Goal: Task Accomplishment & Management: Manage account settings

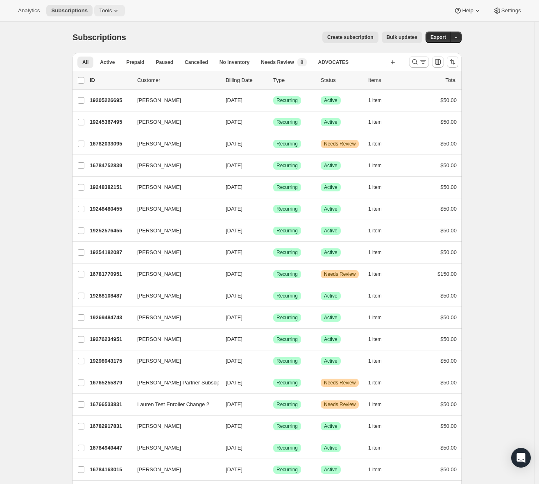
click at [98, 11] on button "Tools" at bounding box center [109, 10] width 31 height 11
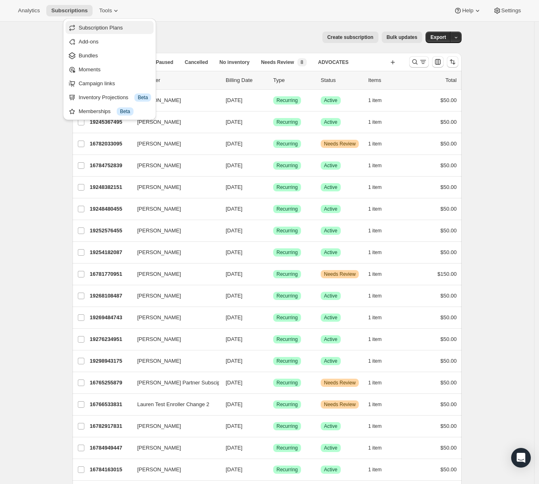
click at [106, 30] on span "Subscription Plans" at bounding box center [101, 28] width 44 height 6
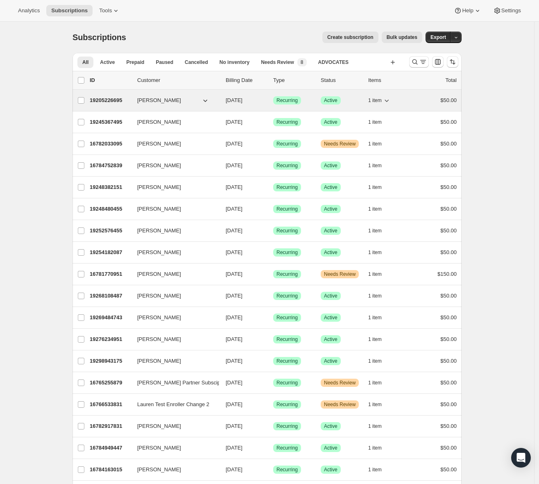
click at [226, 103] on div "19205226695 [PERSON_NAME] [DATE] Success Recurring Success Active 1 item $50.00" at bounding box center [273, 100] width 367 height 11
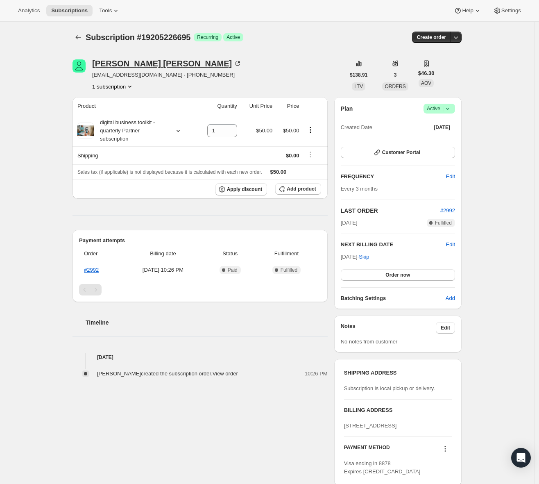
click at [234, 65] on icon at bounding box center [238, 63] width 8 height 8
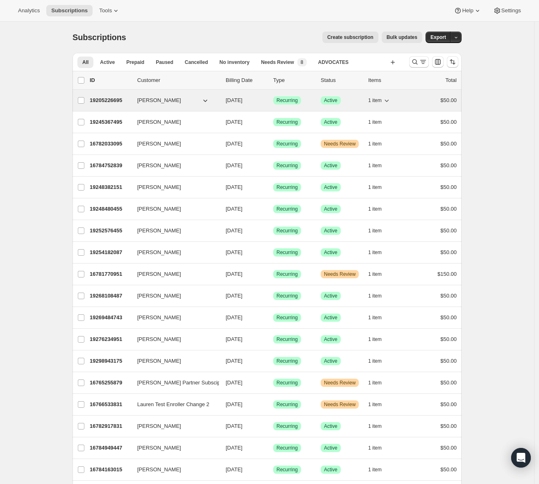
click at [406, 101] on div "1 item" at bounding box center [388, 100] width 41 height 11
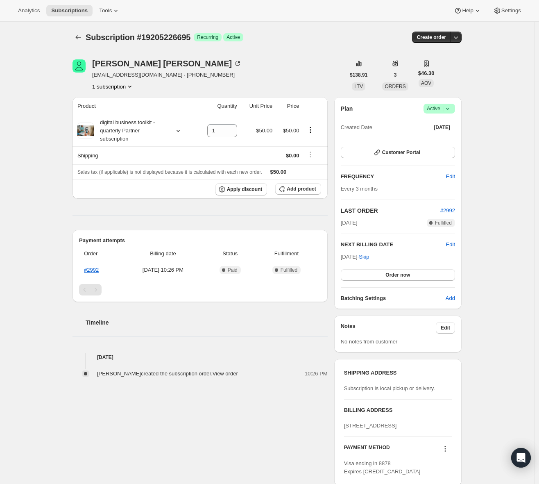
click at [448, 109] on icon at bounding box center [448, 108] width 8 height 8
click at [500, 102] on div "Subscription #19205226695. This page is ready Subscription #19205226695 Success…" at bounding box center [267, 327] width 534 height 610
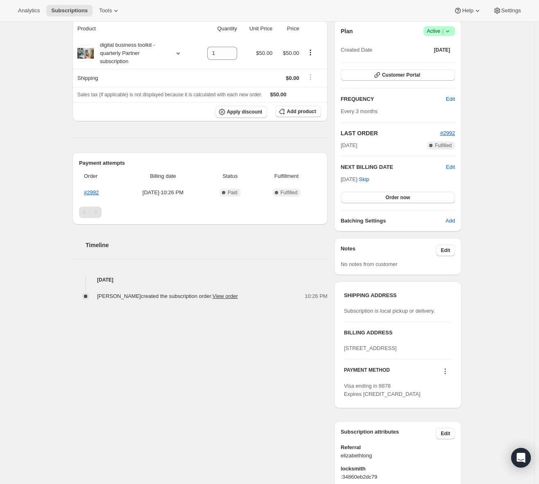
scroll to position [83, 0]
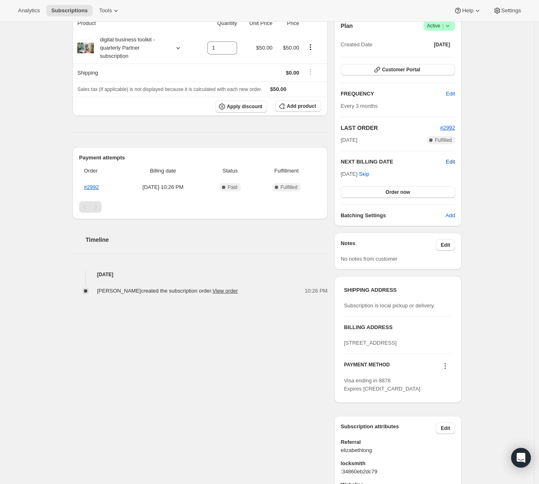
click at [455, 164] on span "Edit" at bounding box center [450, 162] width 9 height 8
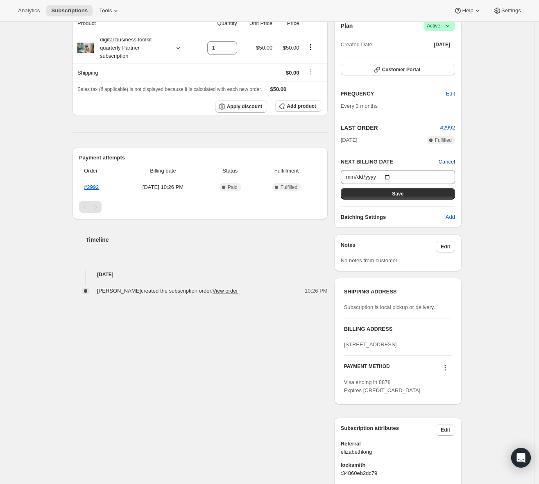
click at [455, 163] on span "Cancel" at bounding box center [447, 162] width 16 height 8
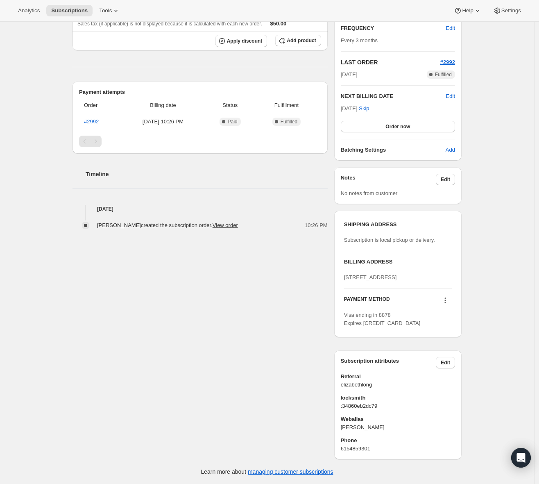
scroll to position [164, 0]
click at [445, 300] on icon at bounding box center [445, 300] width 8 height 8
click at [104, 342] on div "Leigh Newman LeighsBeauties@gmail.com · +16154859301 1 subscription $138.91 LTV…" at bounding box center [264, 178] width 396 height 561
click at [446, 296] on icon at bounding box center [445, 300] width 8 height 8
click at [459, 356] on span "Add credit card" at bounding box center [445, 360] width 57 height 8
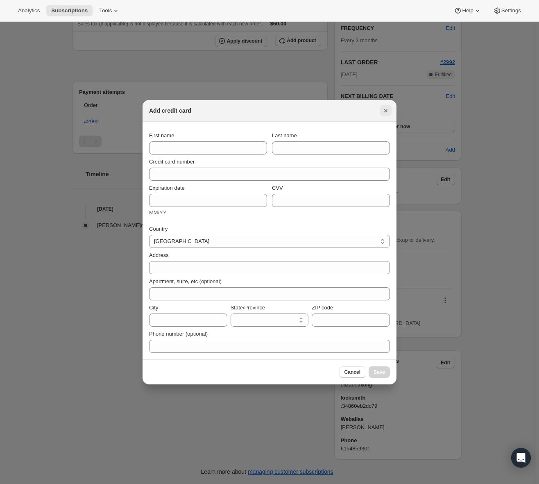
click at [388, 108] on icon "Close" at bounding box center [386, 111] width 8 height 8
